Goal: Find specific page/section: Find specific page/section

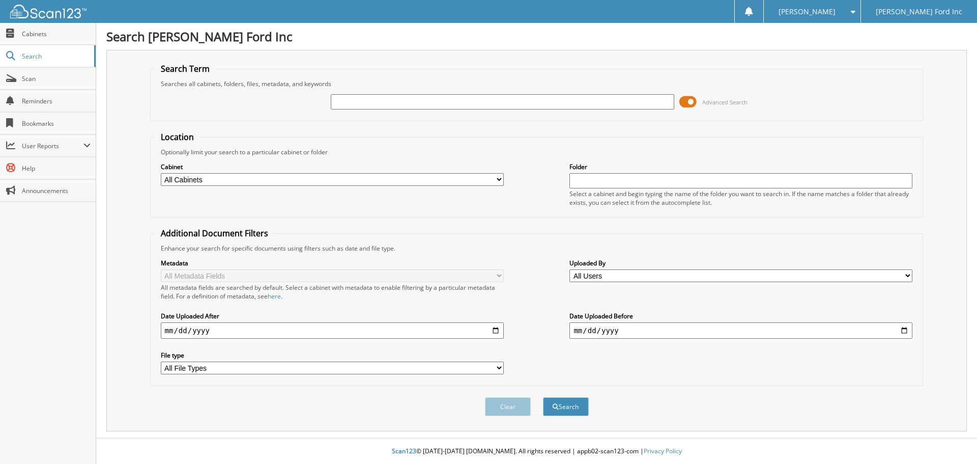
click at [689, 99] on span at bounding box center [688, 101] width 17 height 15
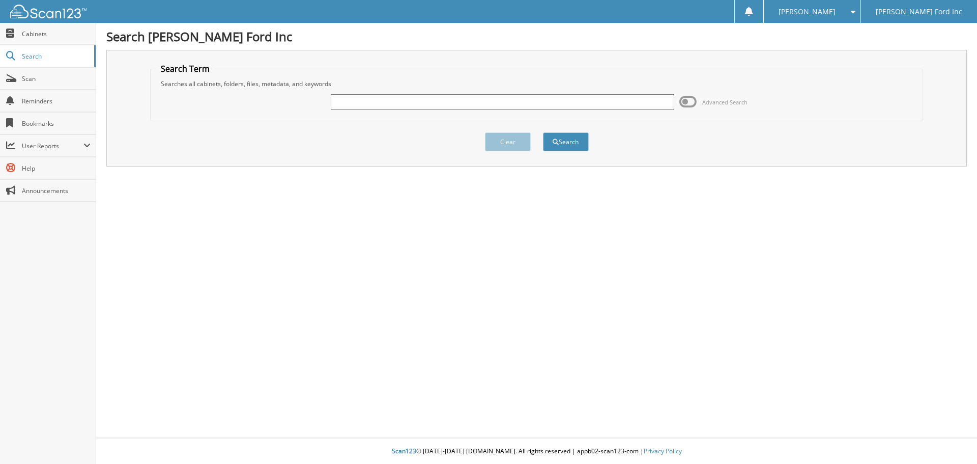
click at [495, 99] on input "text" at bounding box center [502, 101] width 343 height 15
type input "50693"
click at [543, 132] on button "Search" at bounding box center [566, 141] width 46 height 19
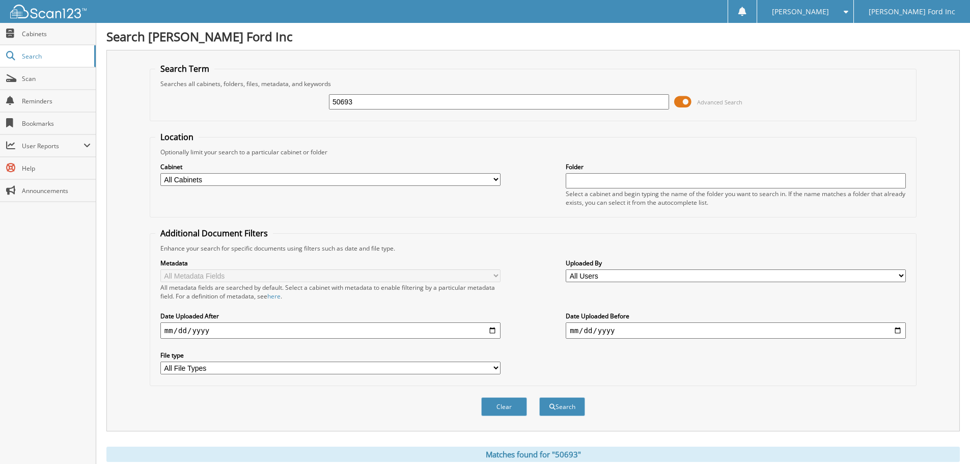
click at [686, 102] on span at bounding box center [682, 101] width 17 height 15
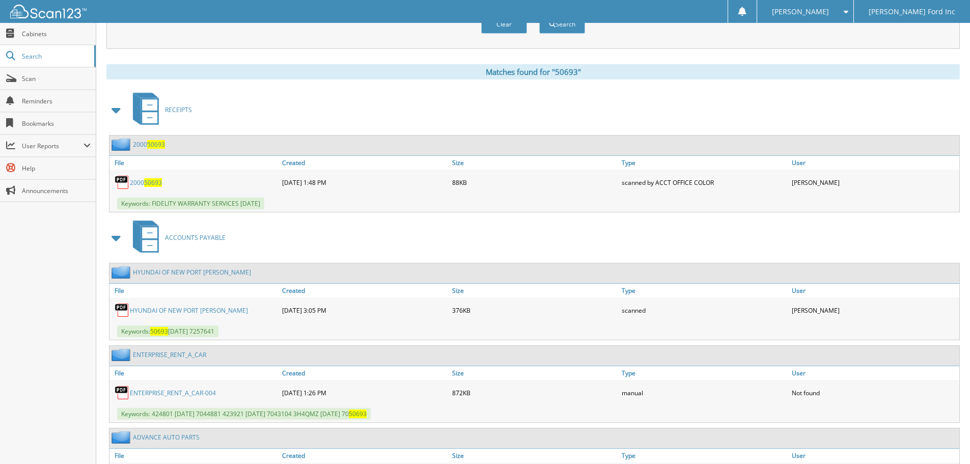
scroll to position [204, 0]
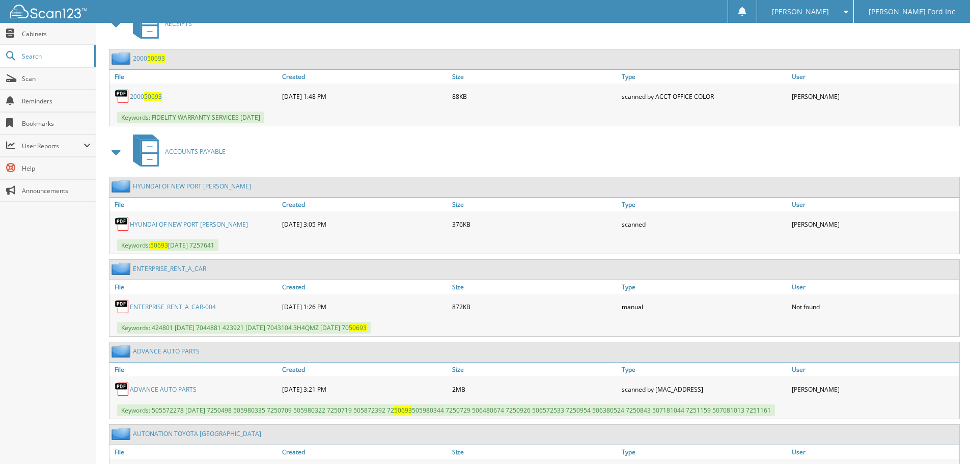
click at [183, 223] on link "HYUNDAI OF NEW PORT RICHEY" at bounding box center [189, 224] width 118 height 9
